Goal: Information Seeking & Learning: Learn about a topic

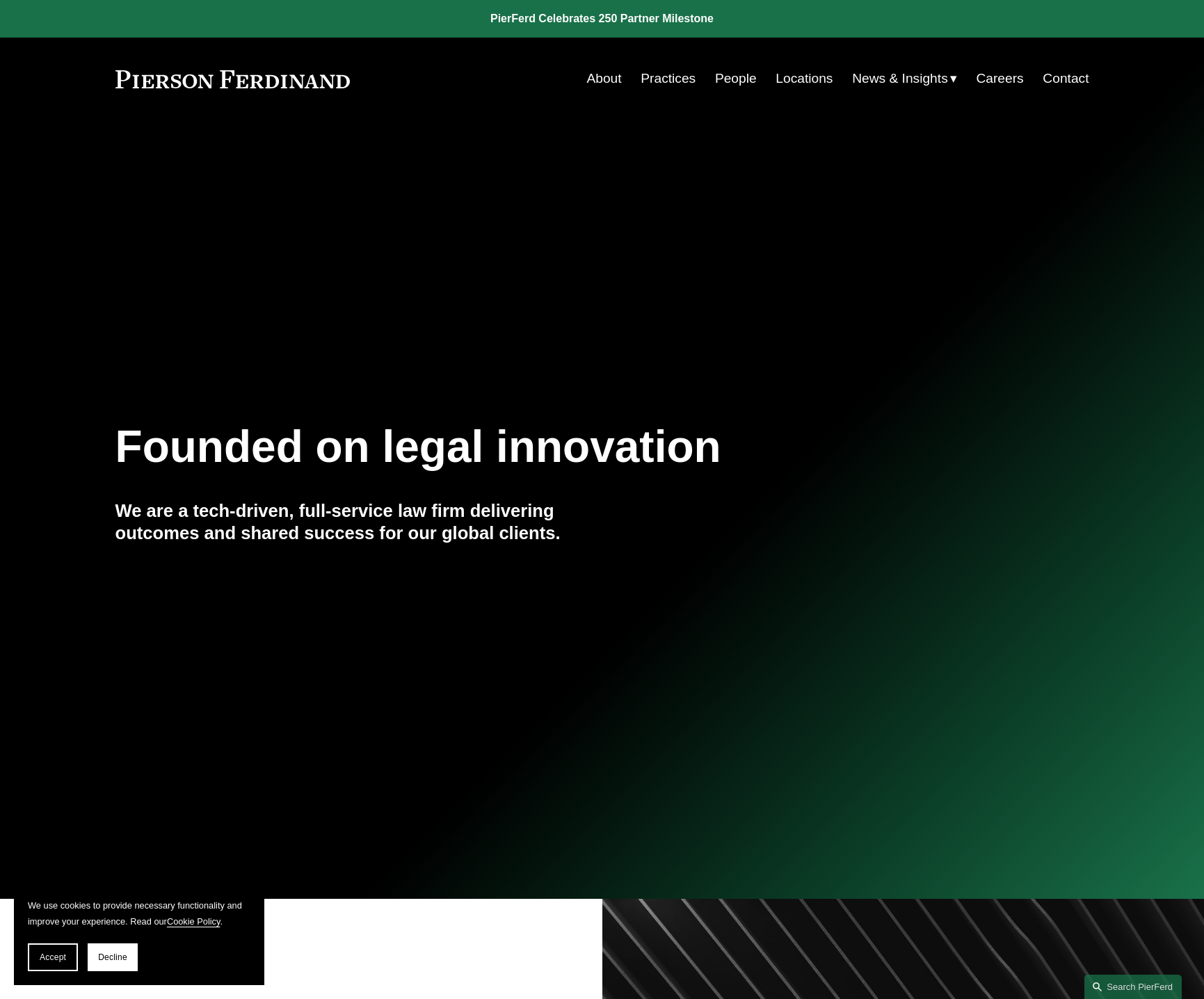
click at [605, 75] on link "About" at bounding box center [604, 79] width 35 height 27
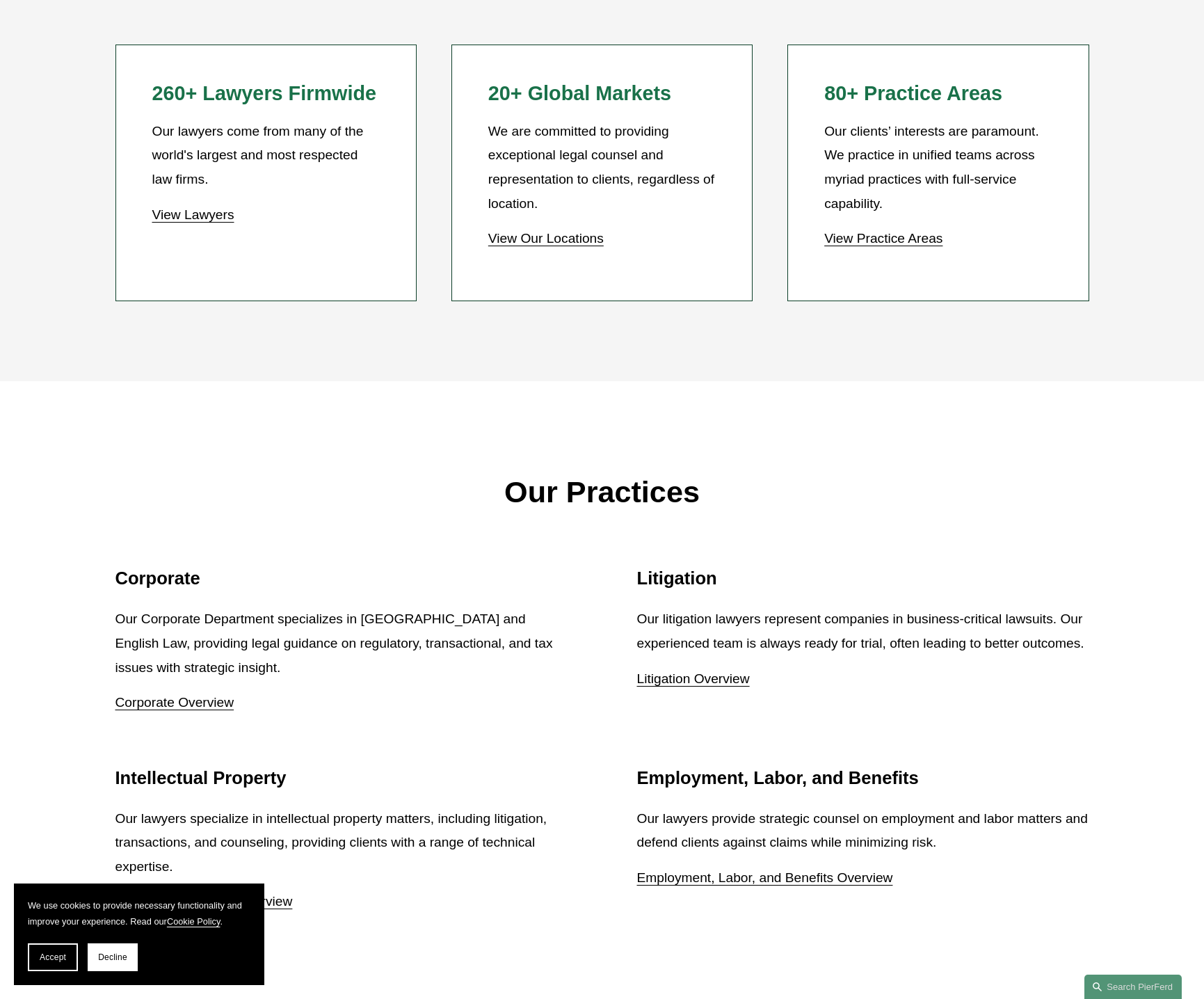
scroll to position [1530, 0]
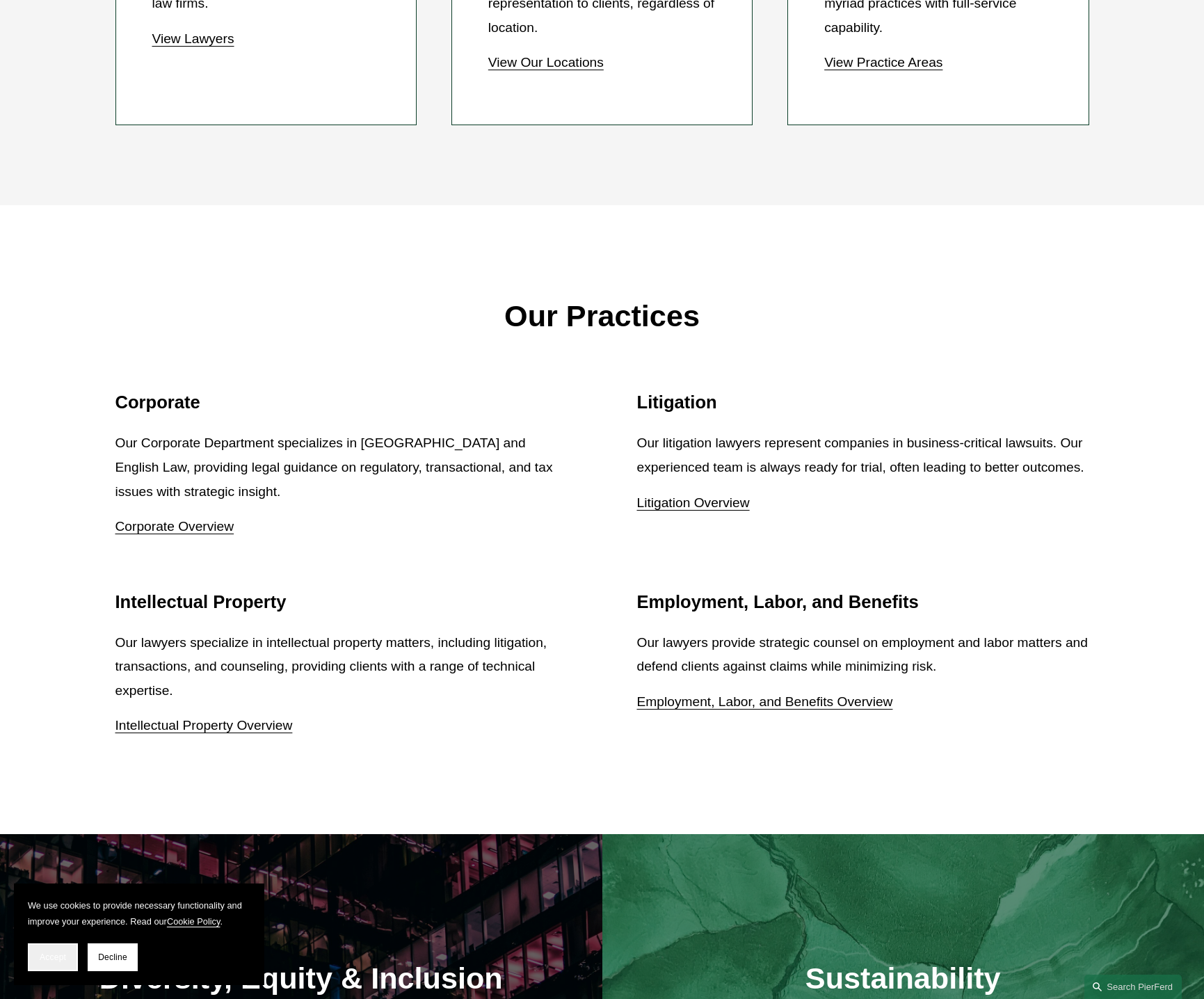
click at [60, 956] on span "Accept" at bounding box center [53, 957] width 27 height 9
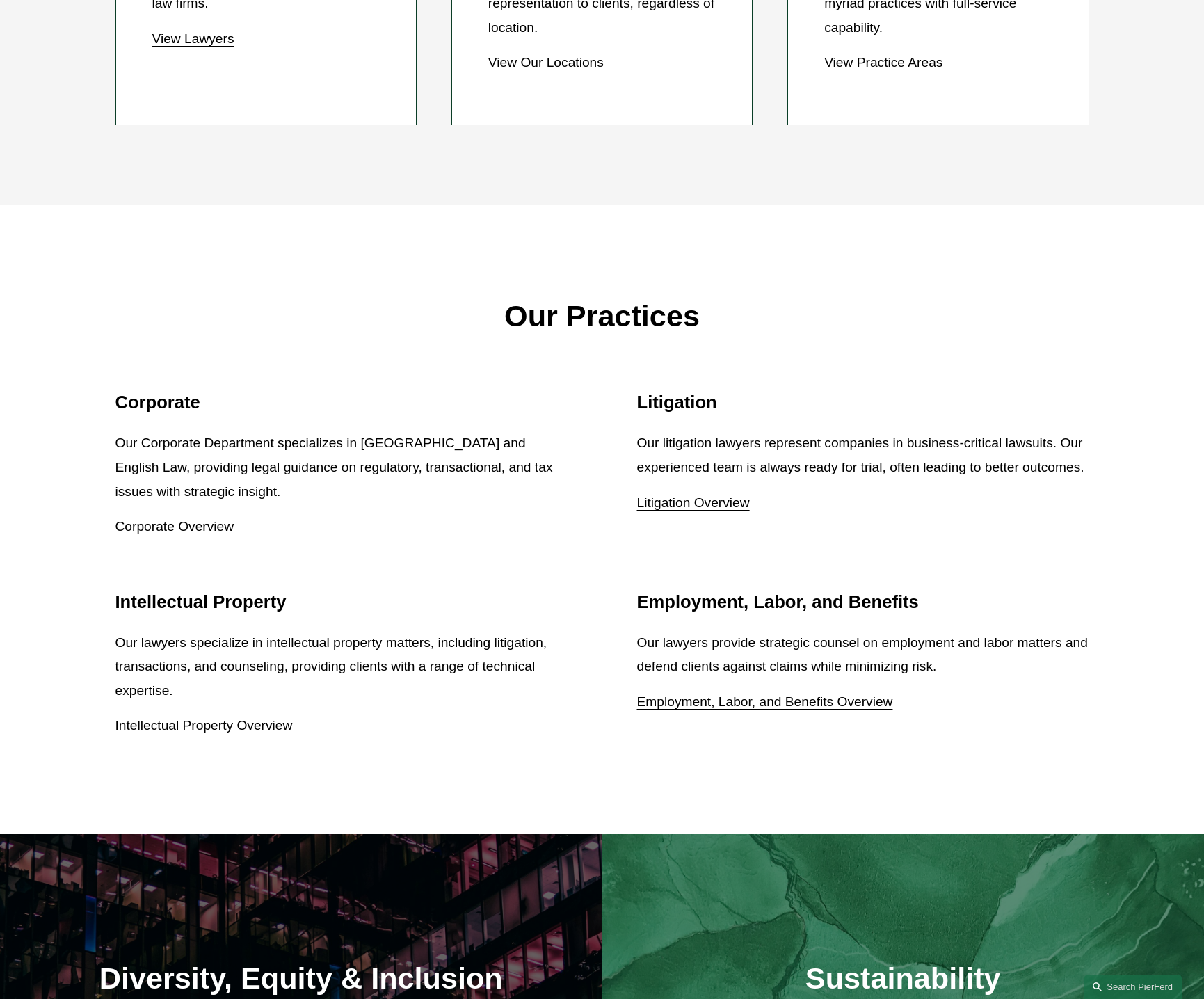
click at [183, 528] on link "Corporate Overview" at bounding box center [175, 526] width 119 height 15
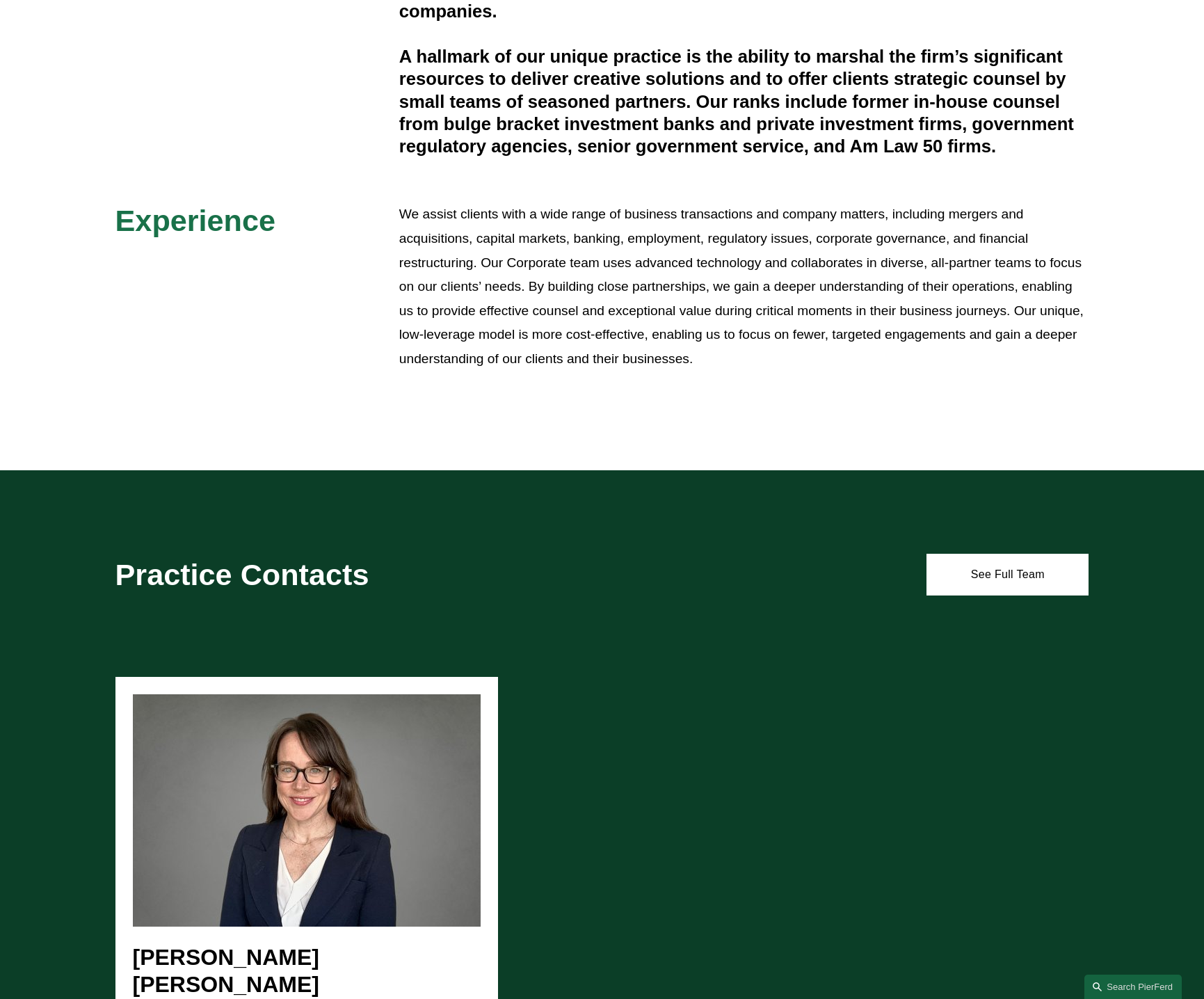
scroll to position [417, 0]
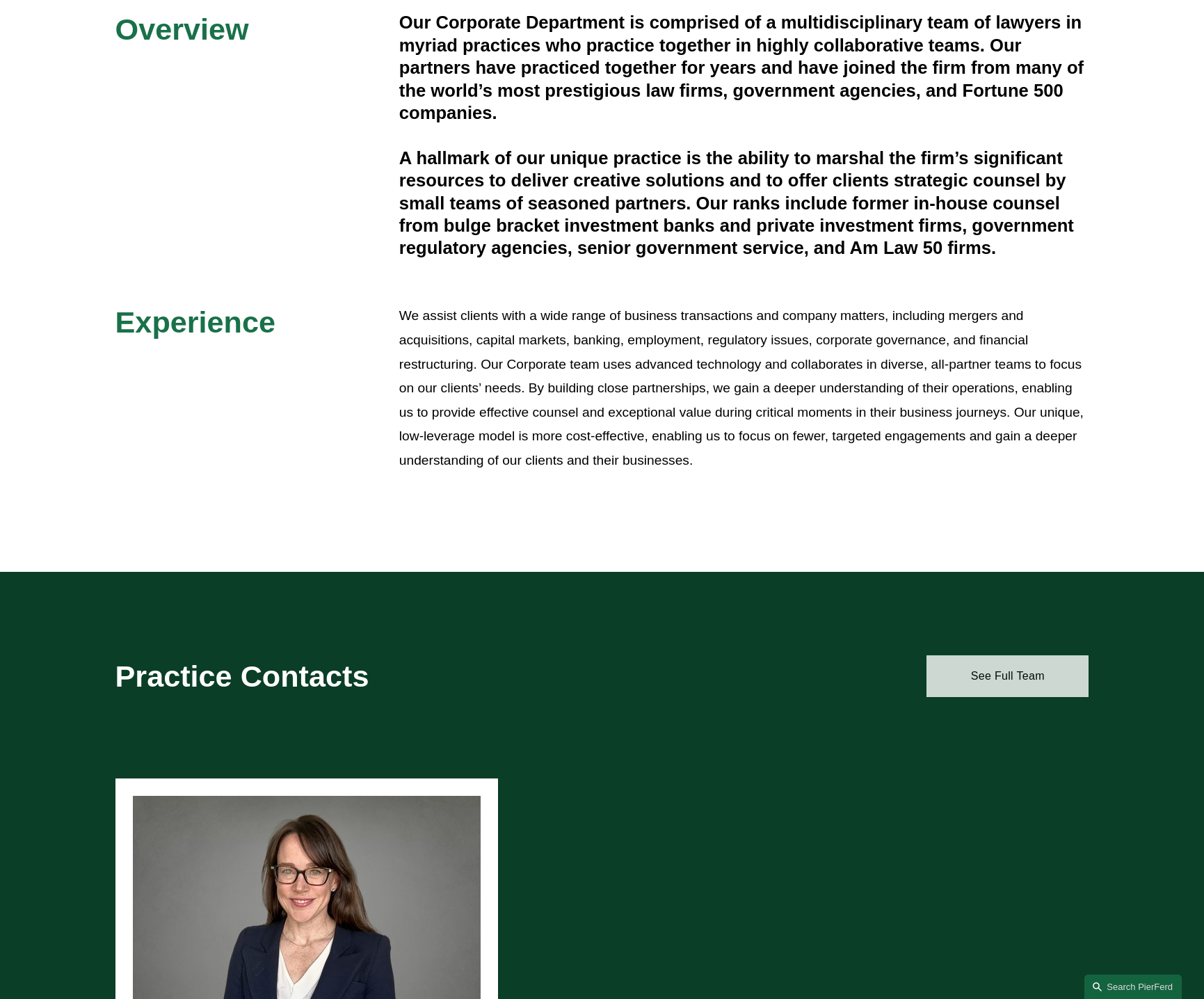
click at [1042, 681] on link "See Full Team" at bounding box center [1008, 675] width 162 height 42
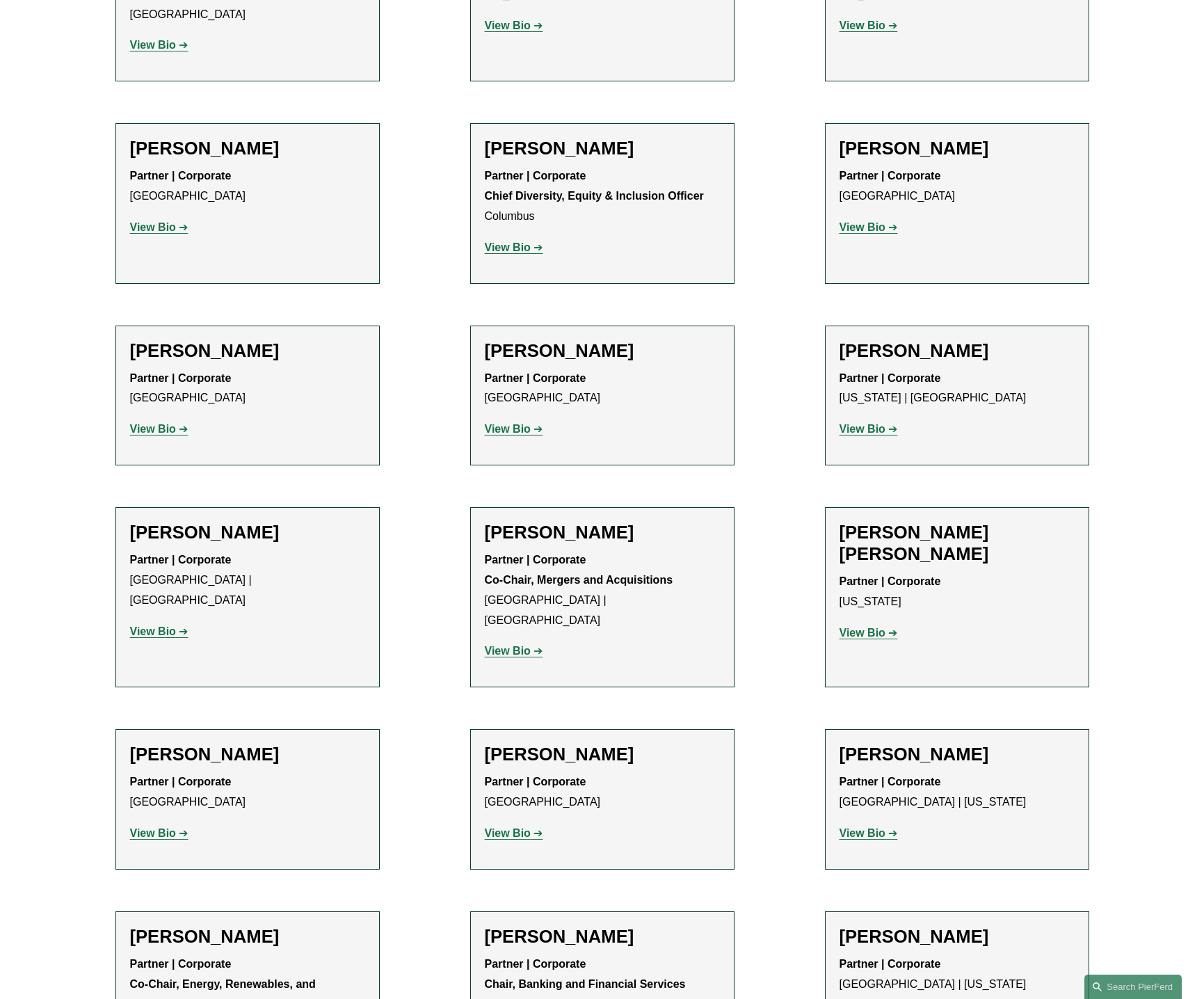
scroll to position [1460, 0]
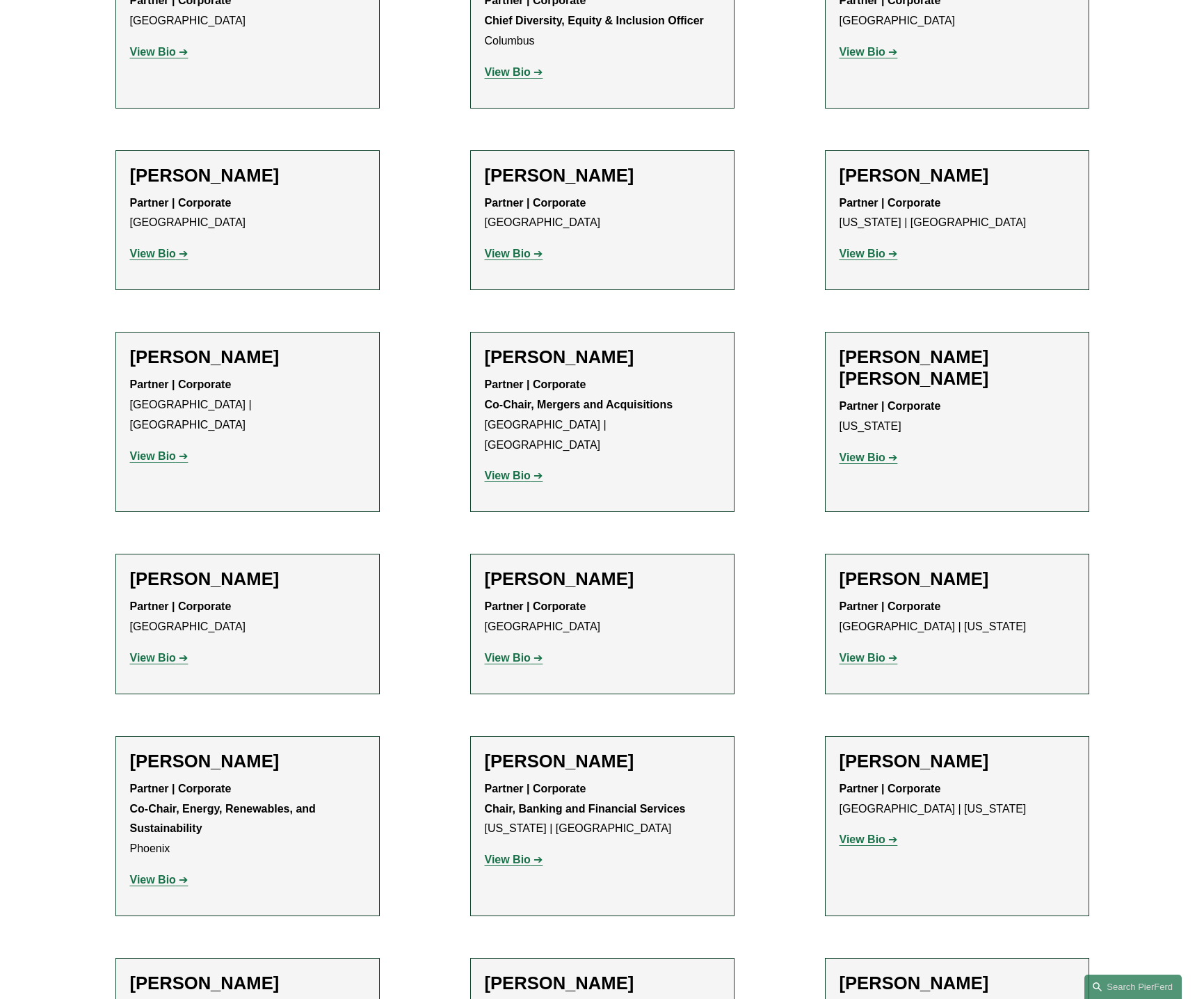
click at [151, 244] on p "View Bio" at bounding box center [247, 254] width 235 height 20
click at [152, 248] on strong "View Bio" at bounding box center [153, 253] width 46 height 12
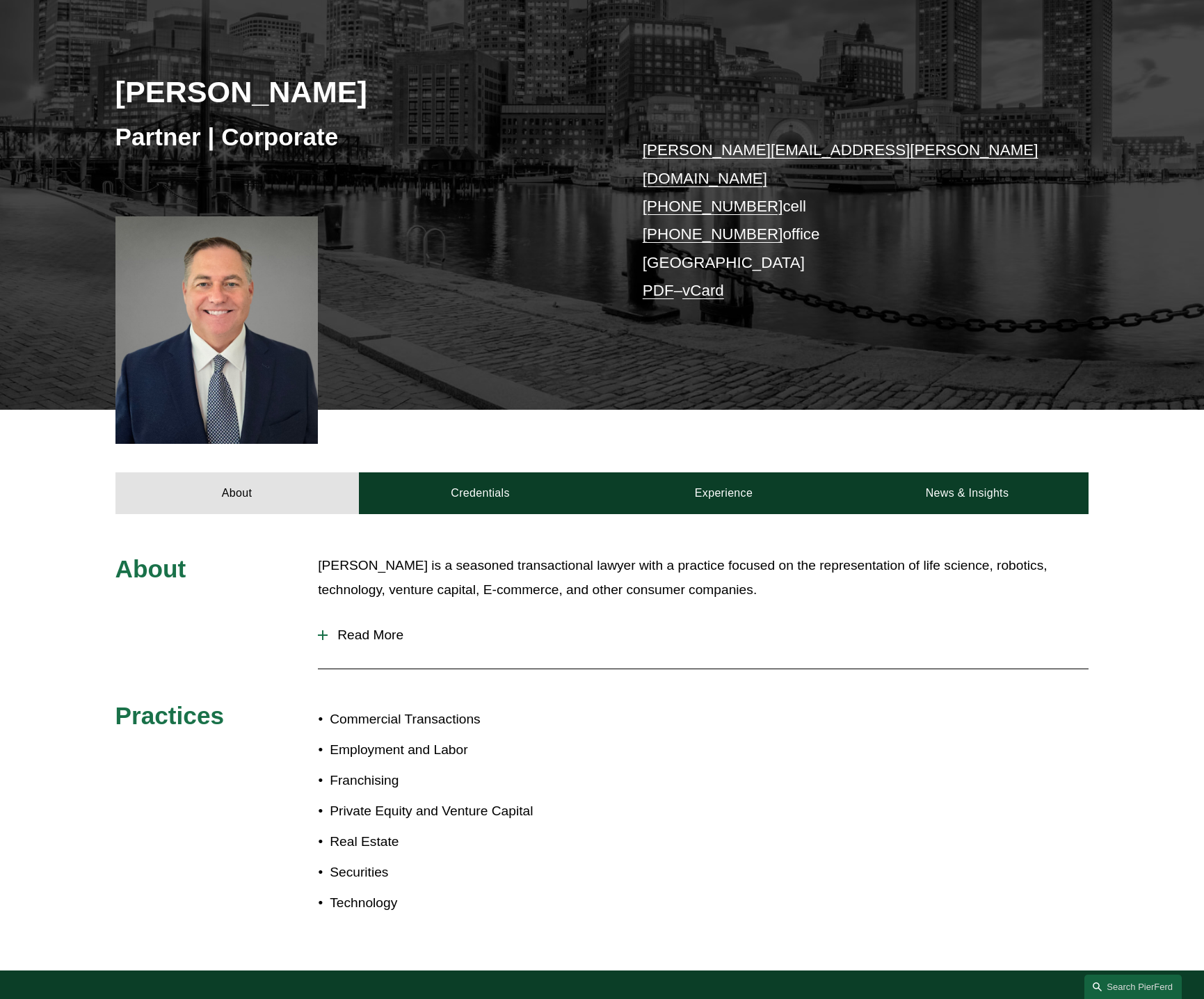
scroll to position [348, 0]
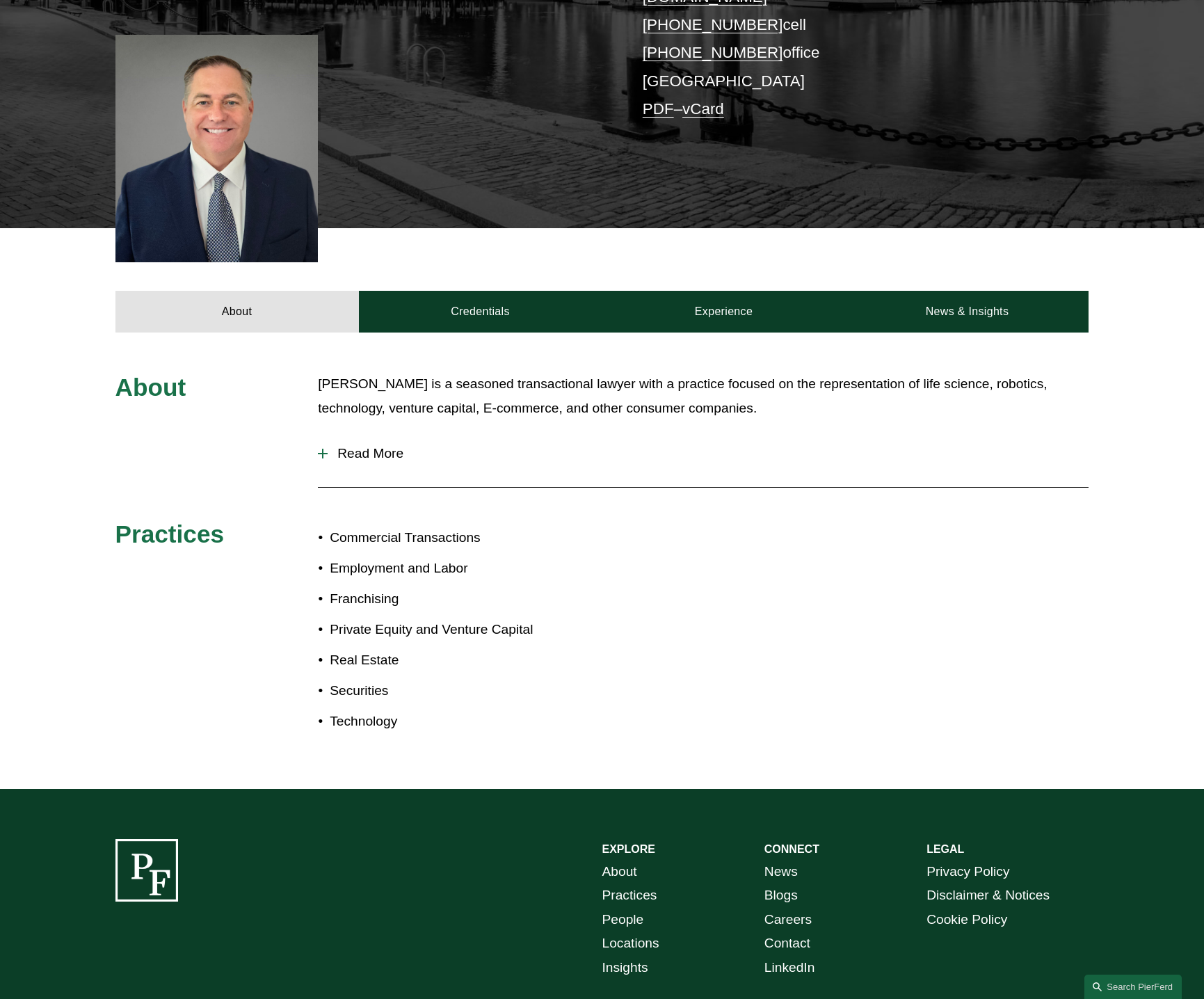
click at [364, 446] on span "Read More" at bounding box center [708, 453] width 761 height 15
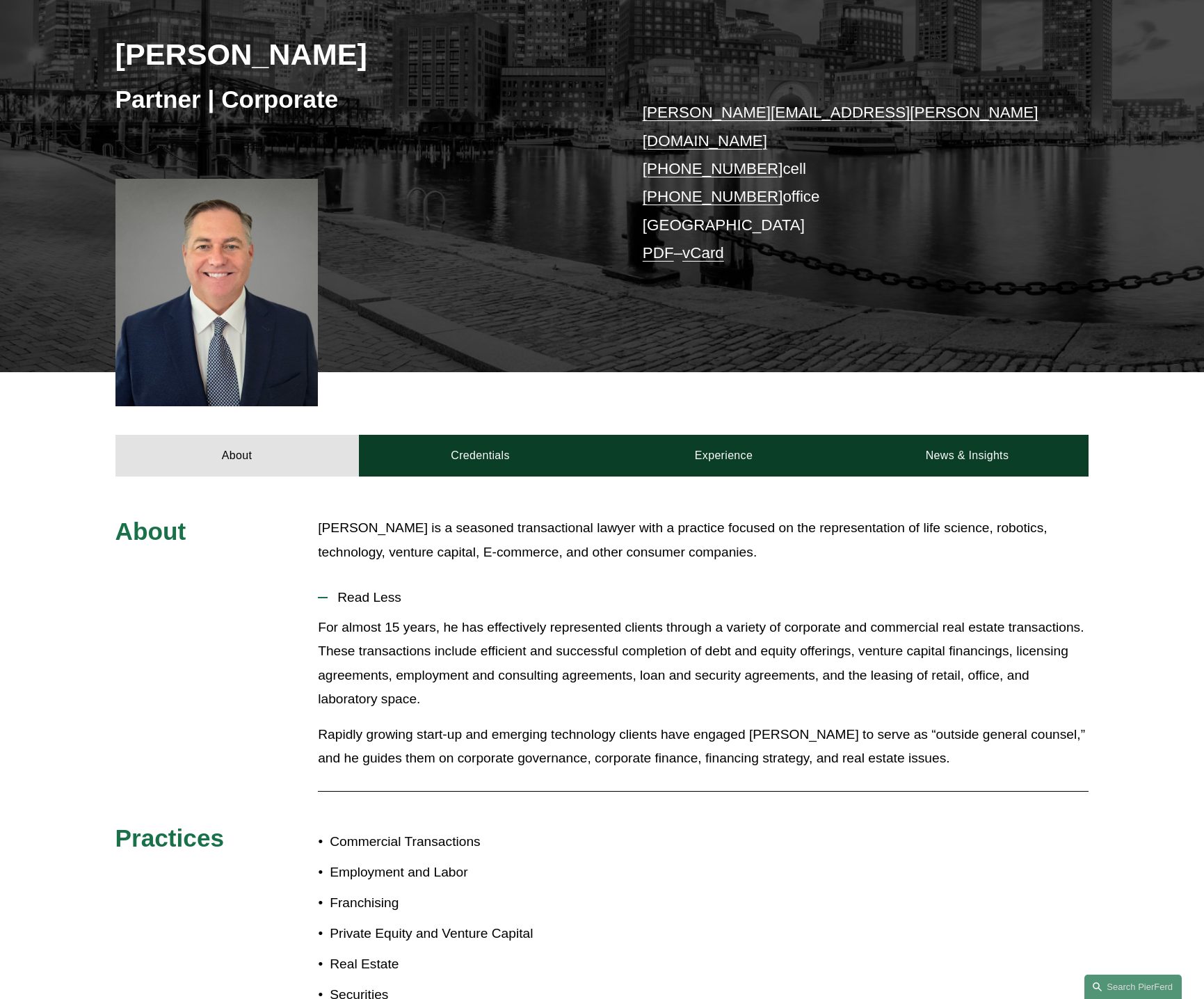
scroll to position [0, 0]
